Goal: Communication & Community: Answer question/provide support

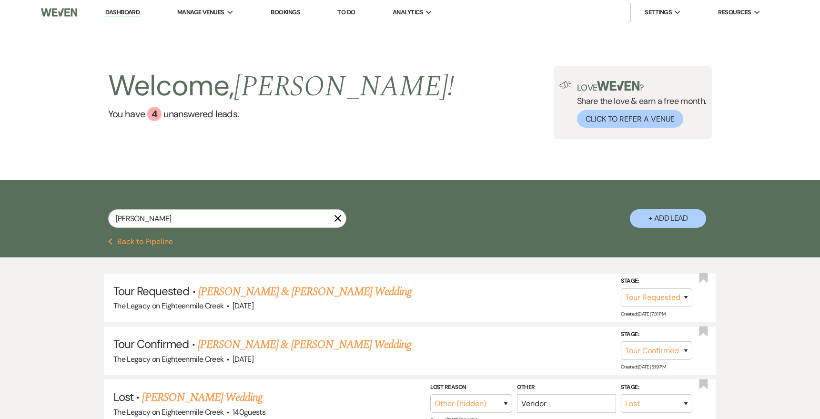
select select "2"
select select "4"
select select "8"
select select "2"
select select "8"
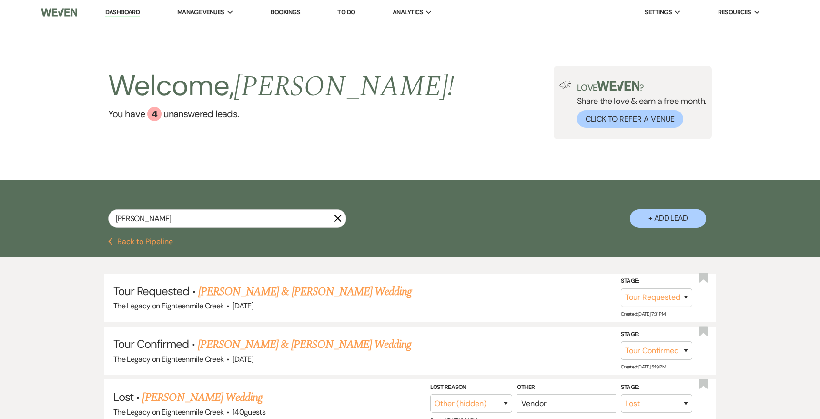
select select "10"
select select "8"
select select "10"
select select "8"
select select "1"
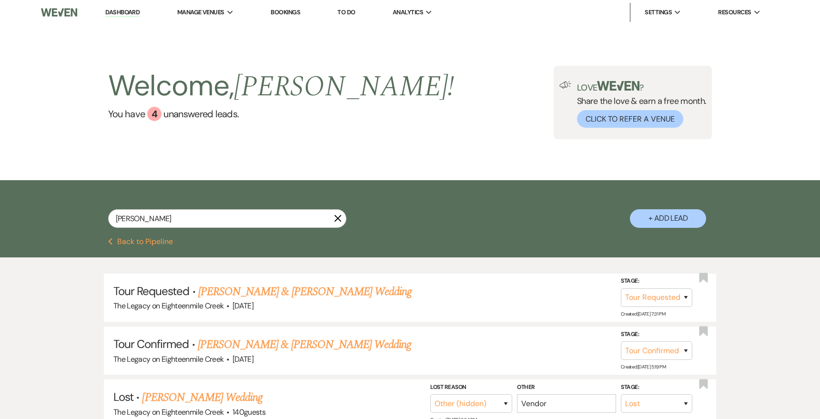
select select "8"
select select "6"
select select "8"
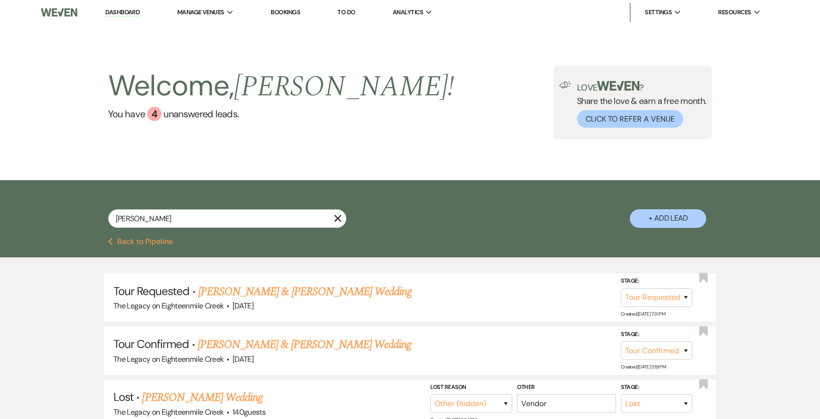
select select "10"
select select "8"
select select "10"
select select "8"
select select "5"
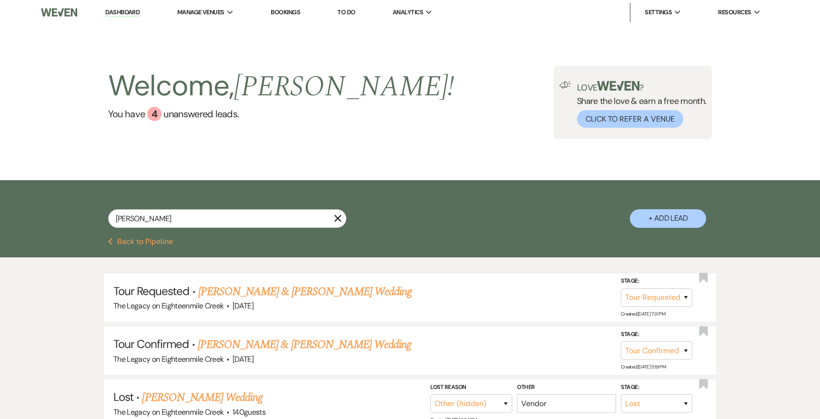
select select "8"
select select "5"
select select "8"
select select "10"
select select "8"
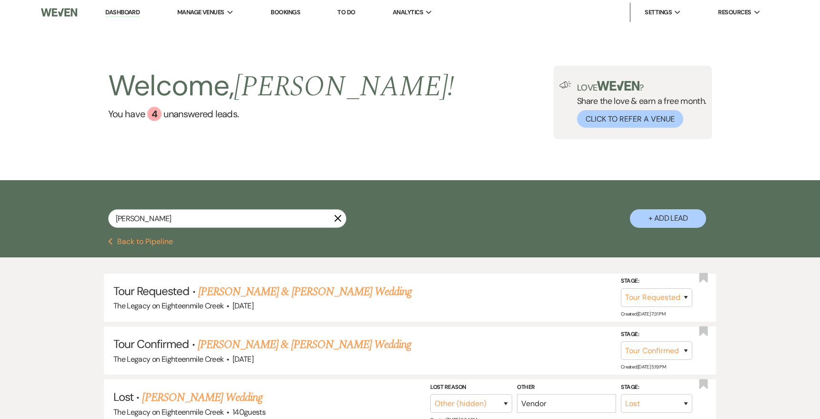
select select "10"
select select "8"
select select "6"
select select "8"
select select "10"
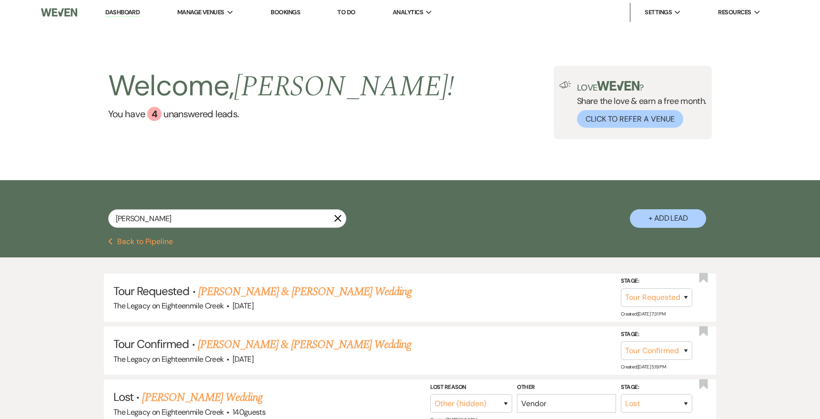
select select "8"
select select "6"
select select "8"
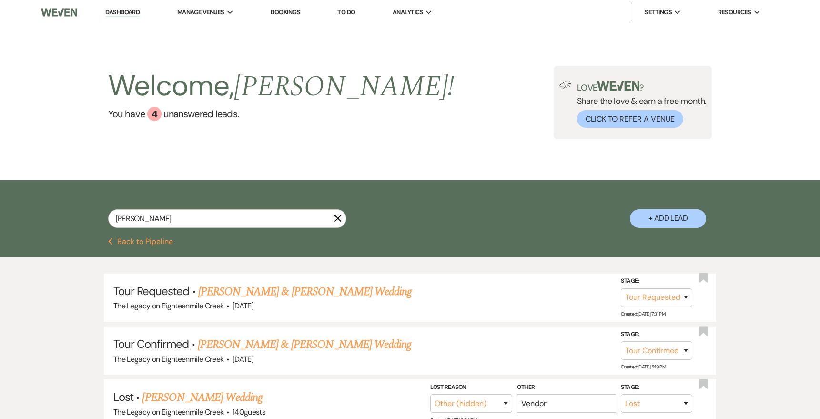
select select "6"
select select "8"
select select "4"
select select "8"
select select "5"
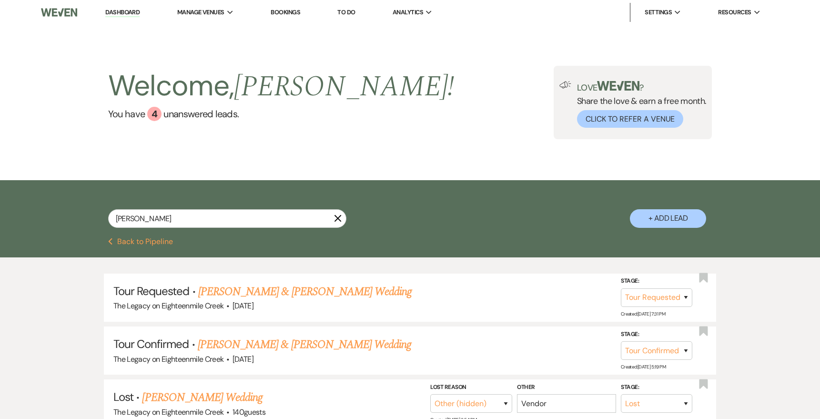
select select "8"
select select "3"
select select "8"
select select "5"
select select "8"
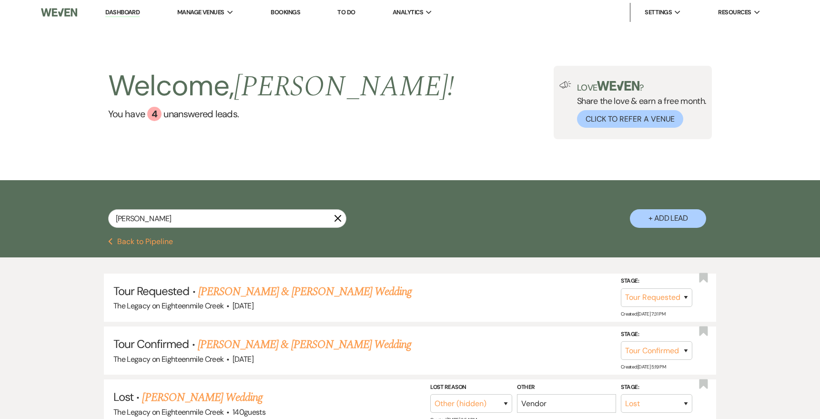
select select "5"
select select "8"
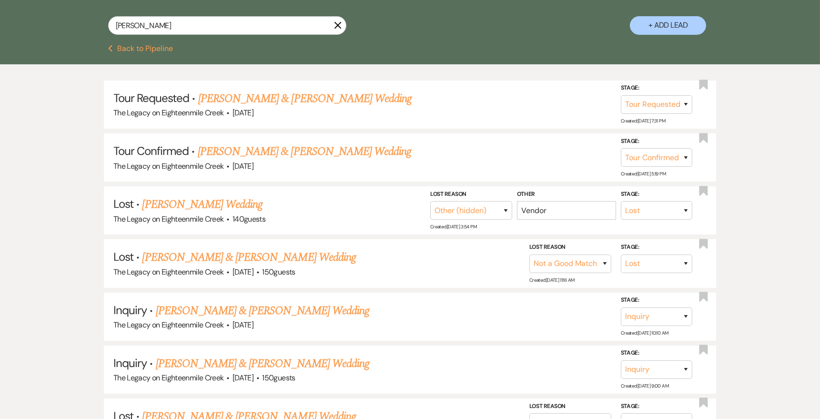
click at [373, 152] on link "[PERSON_NAME] & [PERSON_NAME] Wedding" at bounding box center [304, 151] width 213 height 17
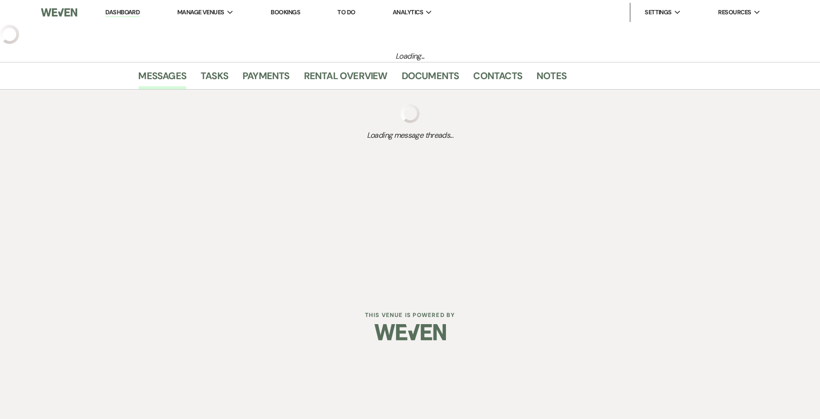
select select "4"
select select "5"
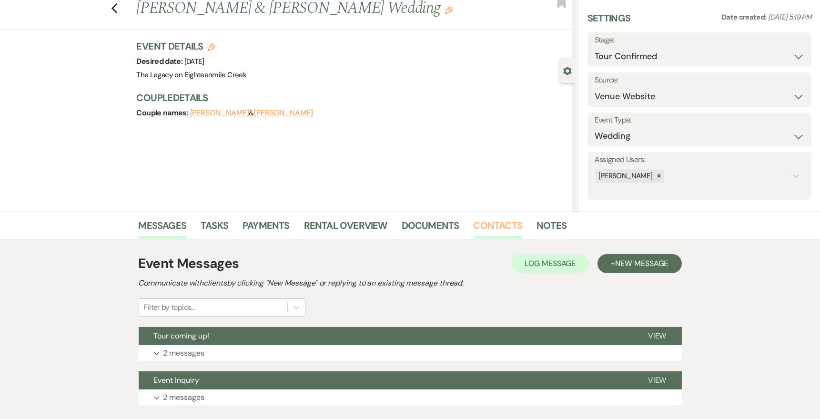
scroll to position [32, 0]
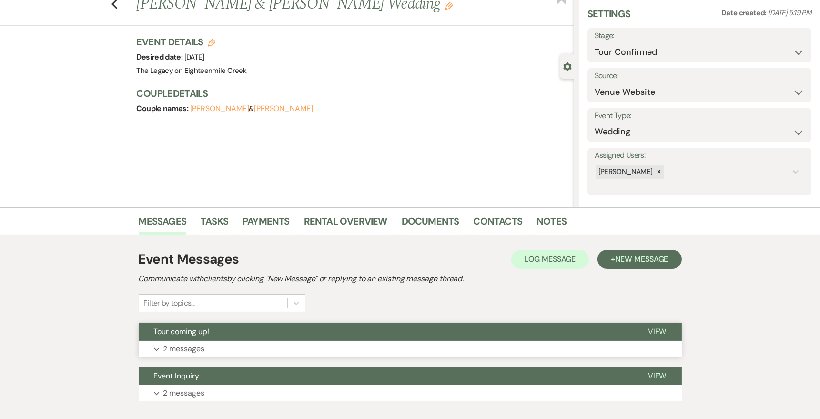
click at [414, 351] on button "Expand 2 messages" at bounding box center [410, 349] width 543 height 16
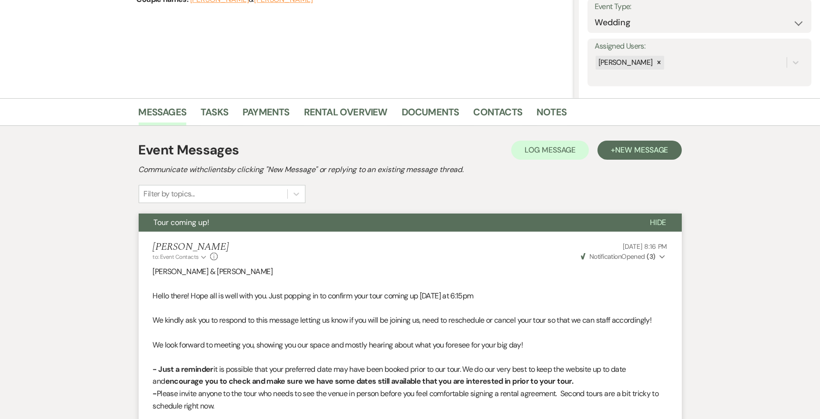
scroll to position [122, 0]
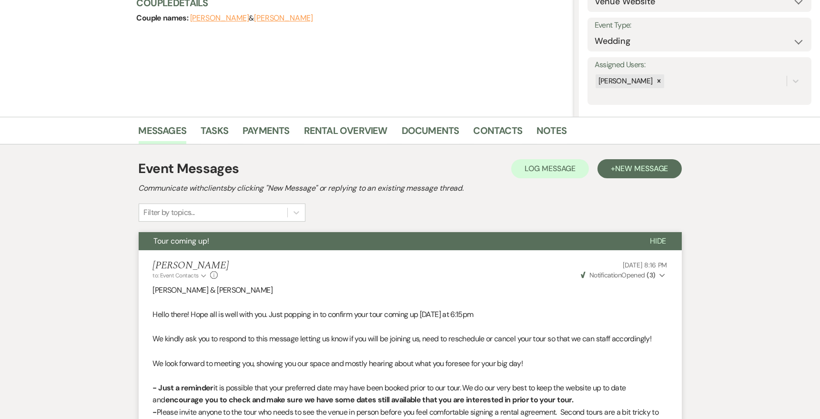
click at [658, 242] on span "Hide" at bounding box center [658, 241] width 17 height 10
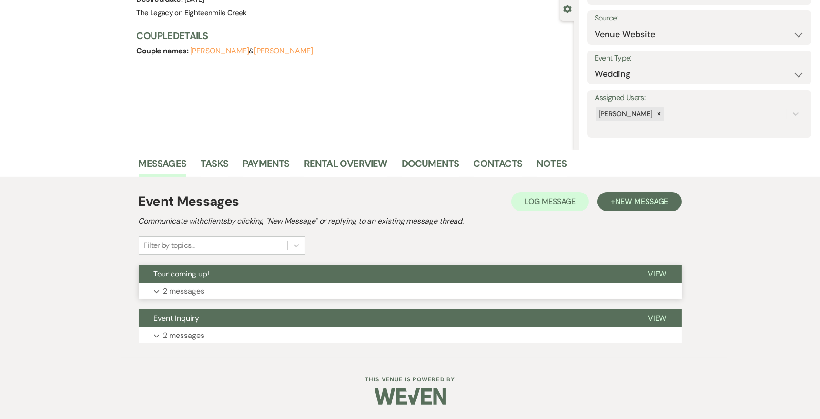
scroll to position [89, 0]
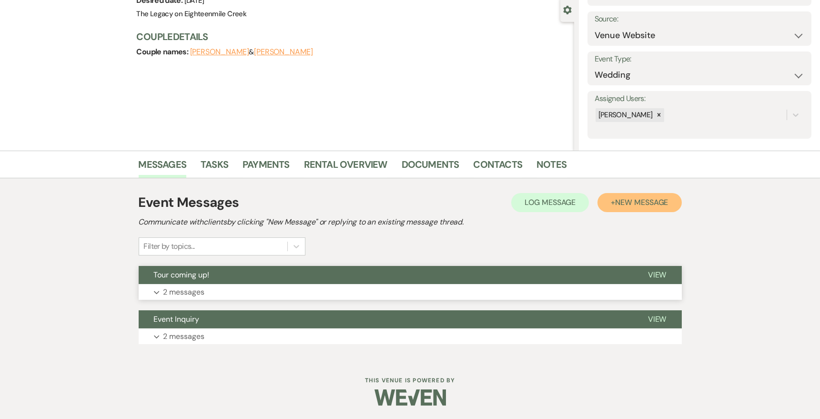
click at [652, 199] on span "New Message" at bounding box center [641, 202] width 53 height 10
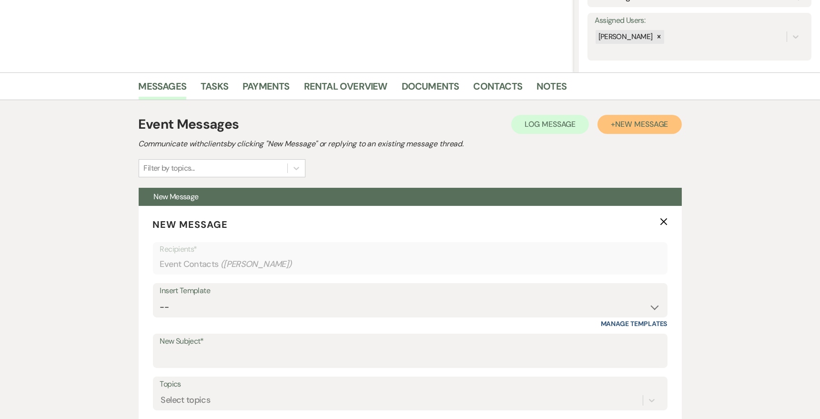
scroll to position [192, 0]
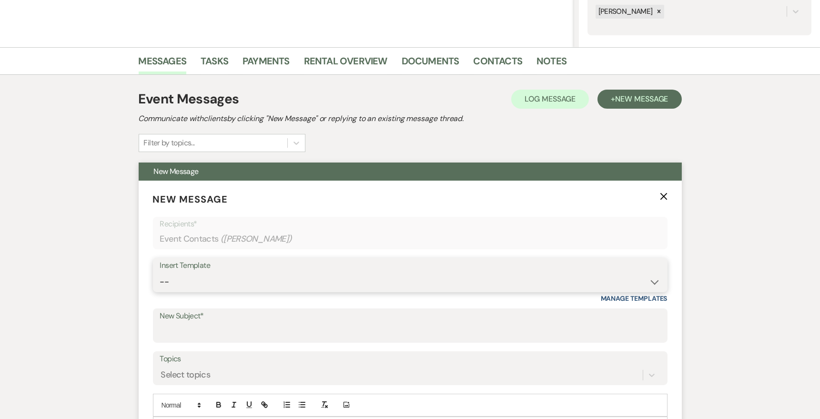
click at [328, 278] on select "-- Inquiry Follow Up- Just checking in :) Tour Date/Time Confirmation Proposal …" at bounding box center [410, 281] width 500 height 19
select select "2326"
click at [160, 272] on select "-- Inquiry Follow Up- Just checking in :) Tour Date/Time Confirmation Proposal …" at bounding box center [410, 281] width 500 height 19
type input "GREAT TO MEET YOU!"
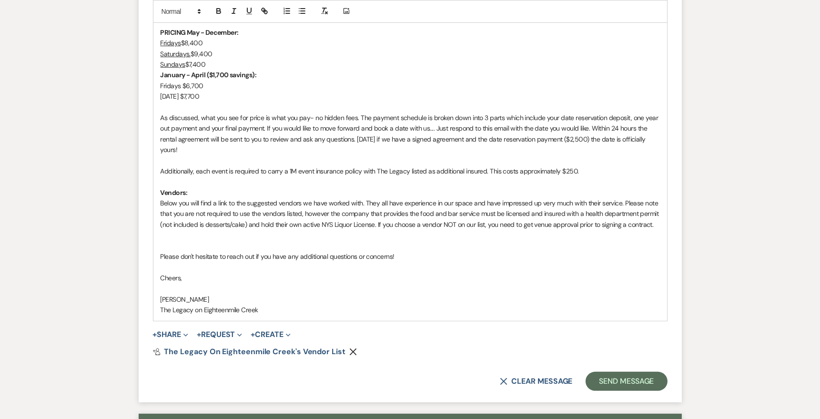
scroll to position [651, 0]
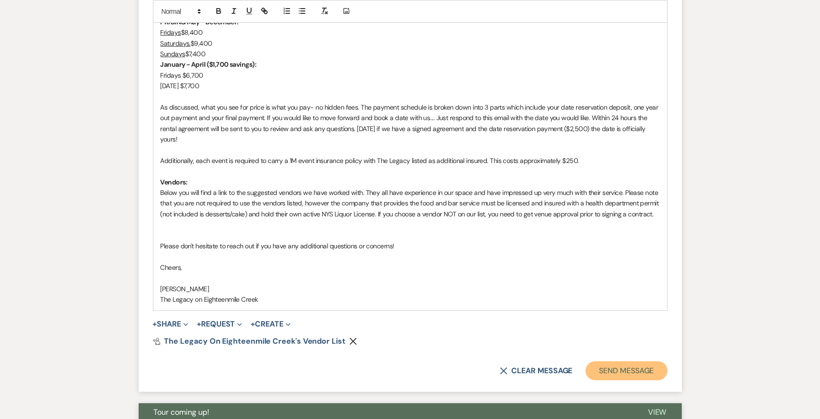
click at [616, 367] on button "Send Message" at bounding box center [625, 370] width 81 height 19
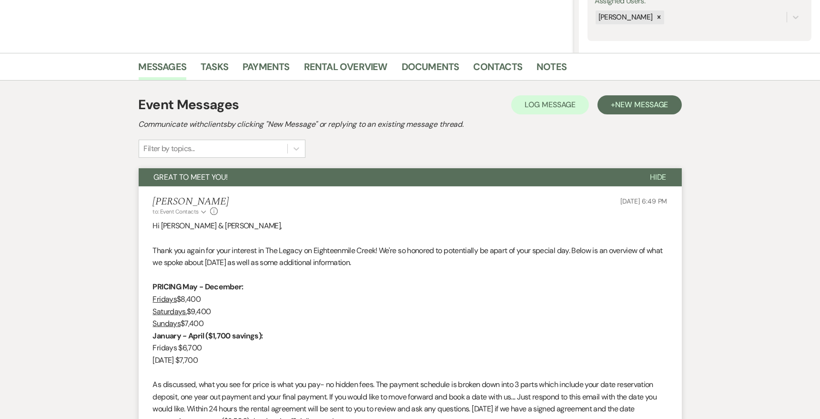
scroll to position [60, 0]
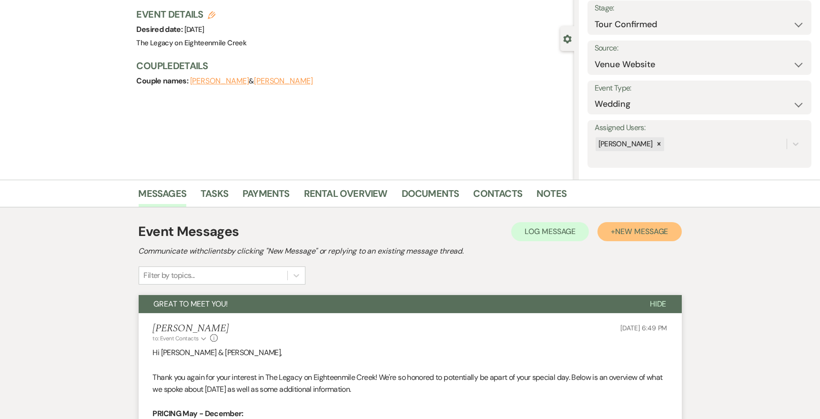
click at [619, 224] on button "+ New Message" at bounding box center [639, 231] width 84 height 19
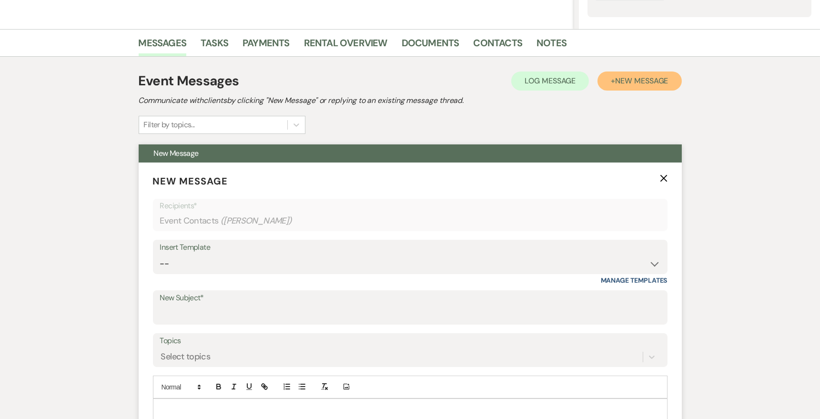
scroll to position [223, 0]
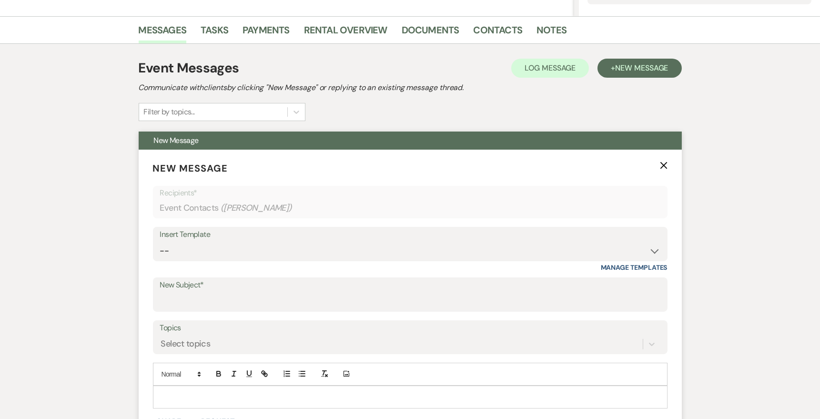
click at [378, 239] on div "Insert Template" at bounding box center [410, 235] width 500 height 14
click at [387, 248] on select "-- Inquiry Follow Up- Just checking in :) Tour Date/Time Confirmation Proposal …" at bounding box center [410, 251] width 500 height 19
select select "5395"
click at [160, 242] on select "-- Inquiry Follow Up- Just checking in :) Tour Date/Time Confirmation Proposal …" at bounding box center [410, 251] width 500 height 19
type input "Day of Coordinating Info & Agreement"
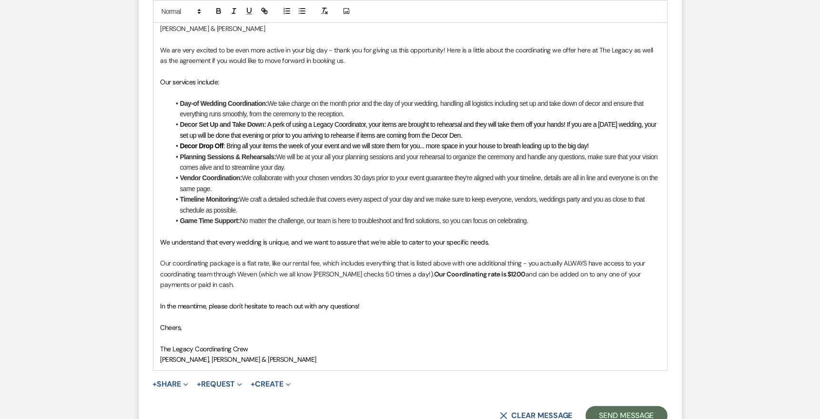
scroll to position [594, 0]
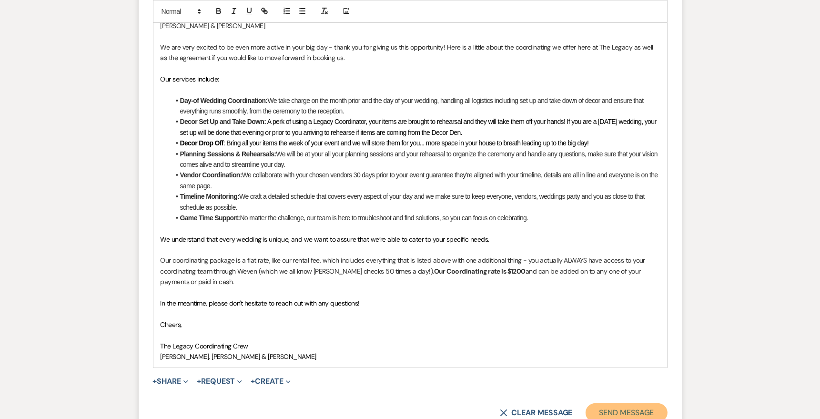
click at [603, 408] on button "Send Message" at bounding box center [625, 412] width 81 height 19
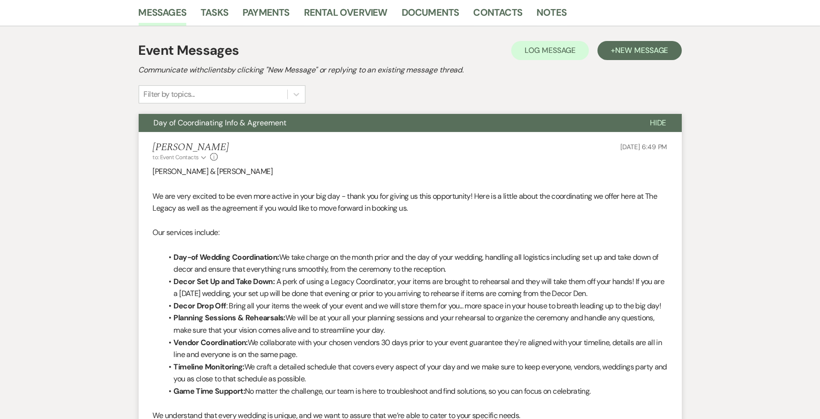
scroll to position [0, 0]
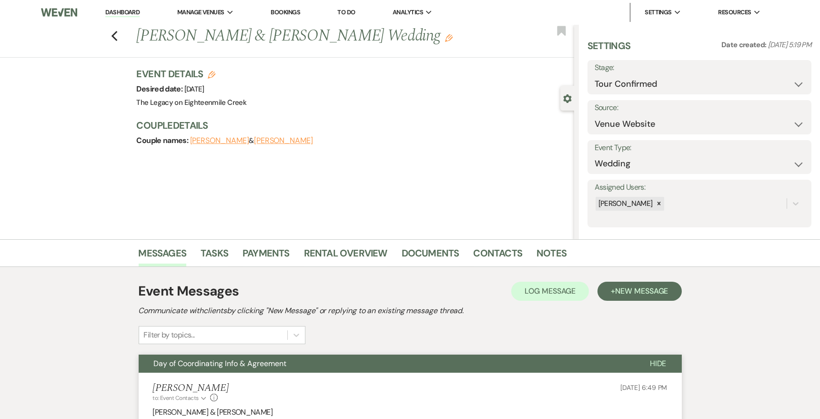
click at [122, 15] on link "Dashboard" at bounding box center [122, 12] width 34 height 9
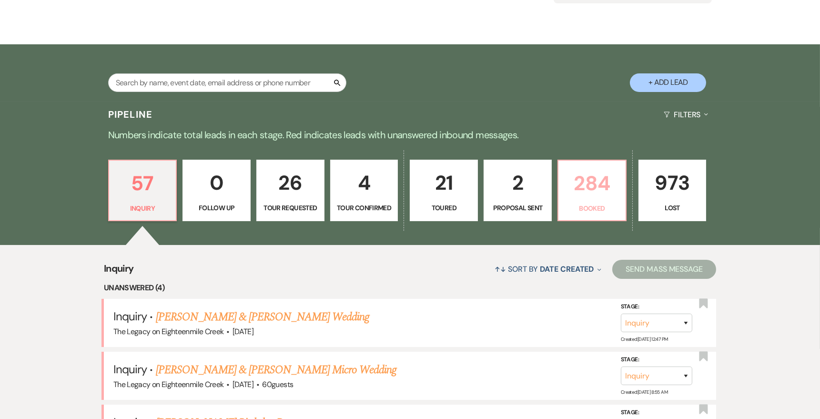
click at [593, 202] on link "284 Booked" at bounding box center [591, 191] width 69 height 62
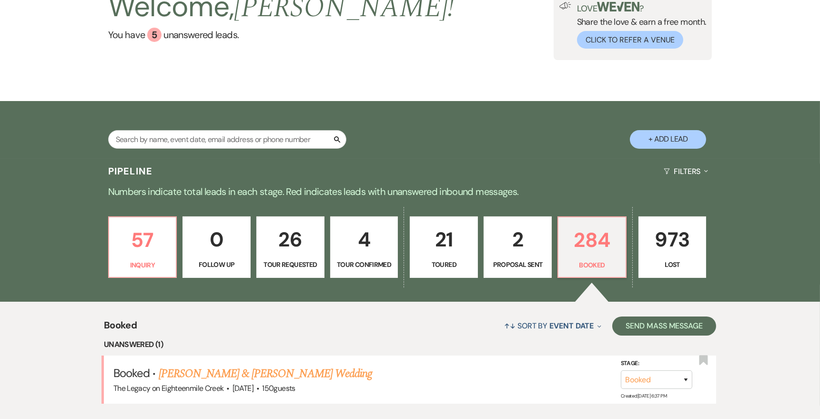
scroll to position [136, 0]
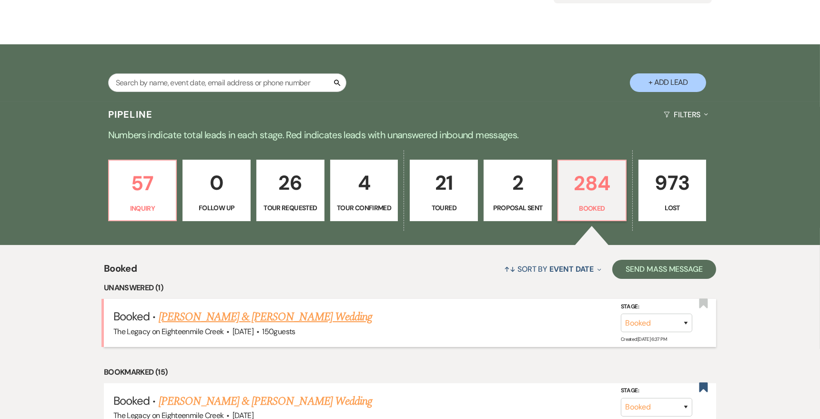
click at [310, 318] on link "[PERSON_NAME] & [PERSON_NAME] Wedding" at bounding box center [265, 316] width 213 height 17
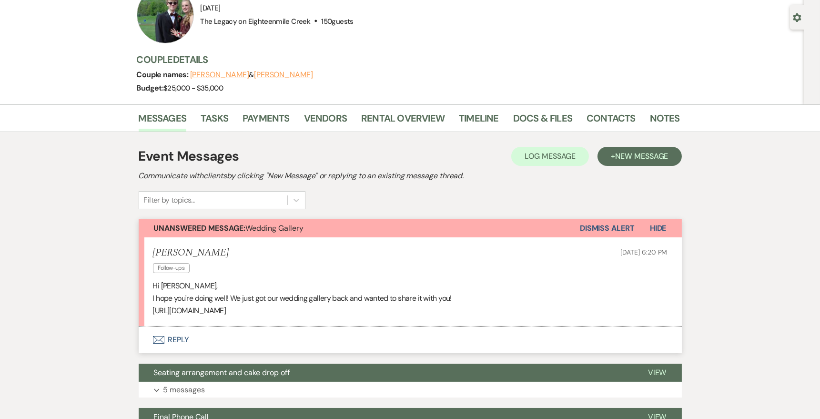
scroll to position [80, 0]
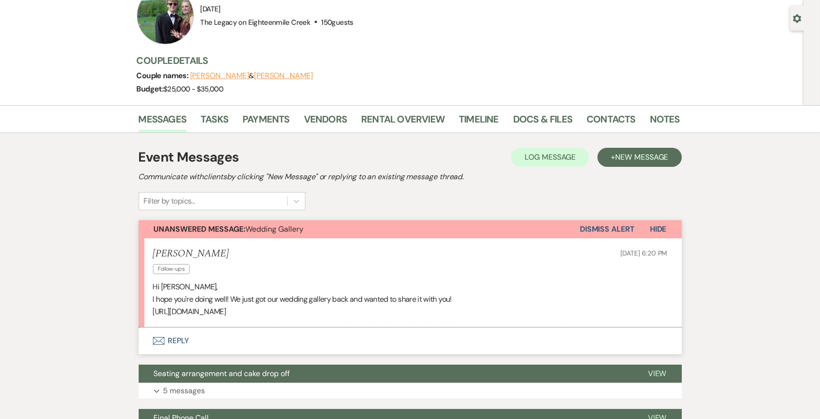
drag, startPoint x: 395, startPoint y: 310, endPoint x: 152, endPoint y: 309, distance: 243.4
click at [152, 309] on li "[PERSON_NAME] Follow-ups [DATE] 6:20 PM Hi [PERSON_NAME], I hope you're doing w…" at bounding box center [410, 282] width 543 height 89
copy p "[URL][DOMAIN_NAME]"
